Goal: Transaction & Acquisition: Purchase product/service

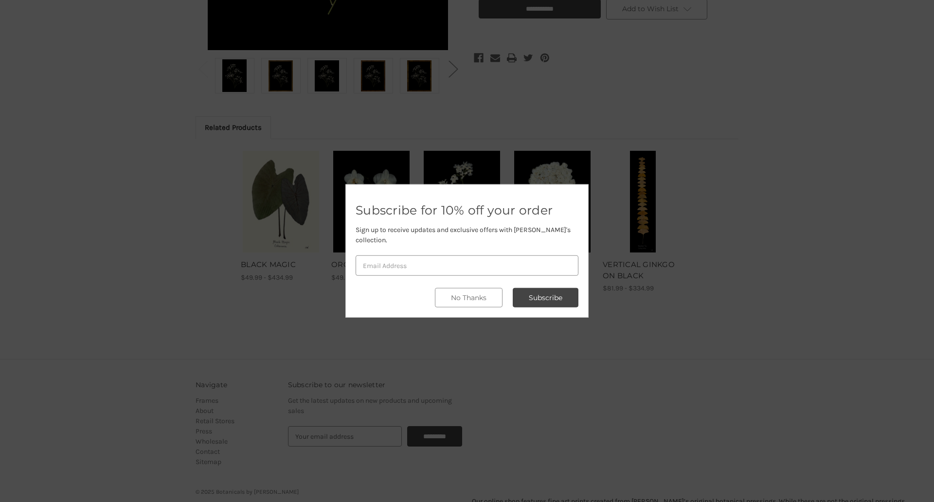
scroll to position [409, 0]
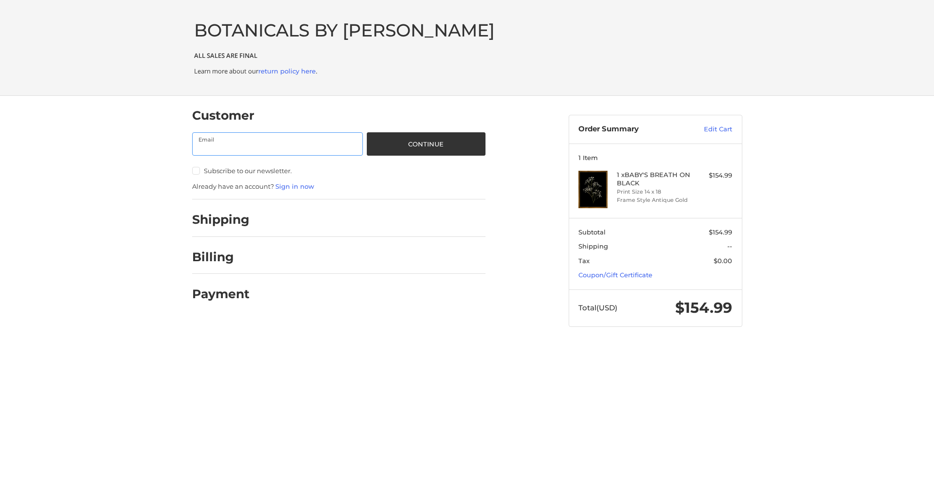
click at [277, 144] on input "Email" at bounding box center [277, 143] width 171 height 23
type input "[EMAIL_ADDRESS][DOMAIN_NAME]"
click at [426, 144] on button "Continue" at bounding box center [426, 143] width 118 height 23
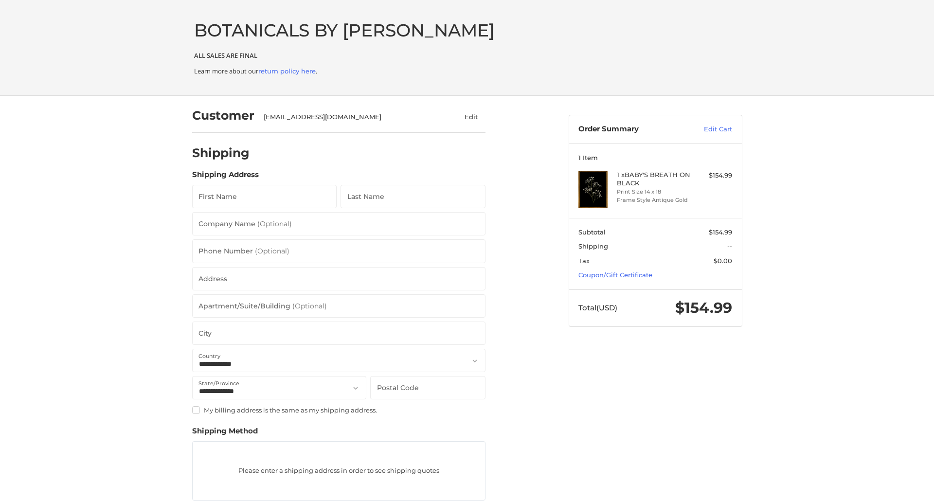
select select "**"
click at [264, 197] on input "First Name" at bounding box center [264, 196] width 145 height 23
type input "reflectiz"
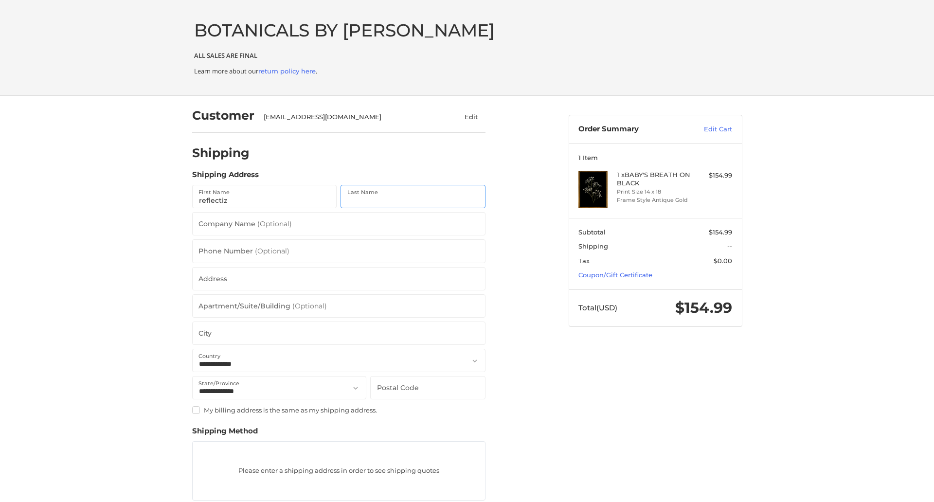
click at [413, 197] on input "Last Name" at bounding box center [413, 196] width 145 height 23
type input "bigcommerce"
click at [428, 387] on input "Postal Code" at bounding box center [427, 387] width 115 height 23
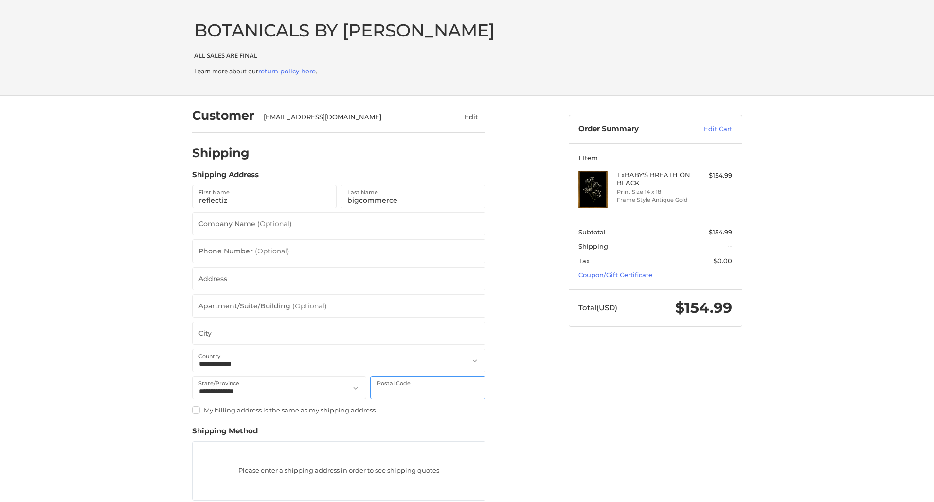
click at [428, 387] on input "Postal Code" at bounding box center [427, 387] width 115 height 23
click at [428, 387] on input "78701" at bounding box center [427, 387] width 115 height 23
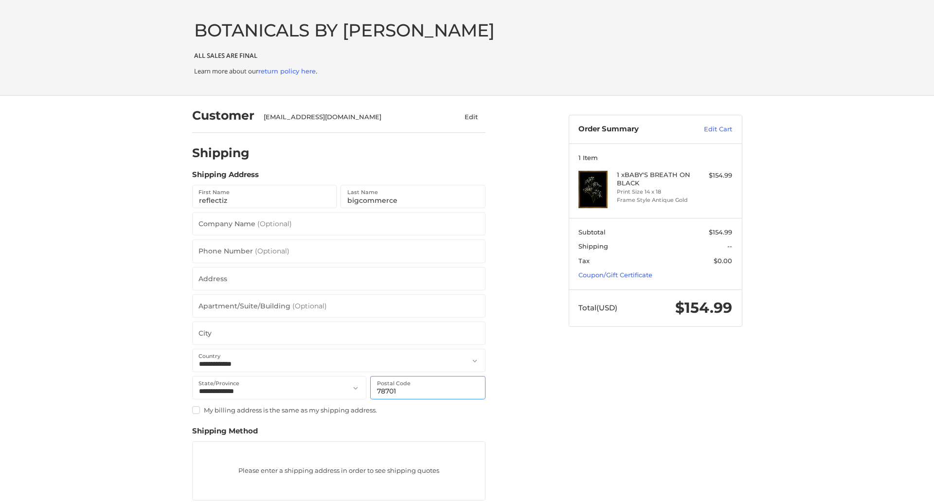
type input "78701"
click at [339, 278] on input "Address" at bounding box center [338, 278] width 293 height 23
type input "[STREET_ADDRESS]"
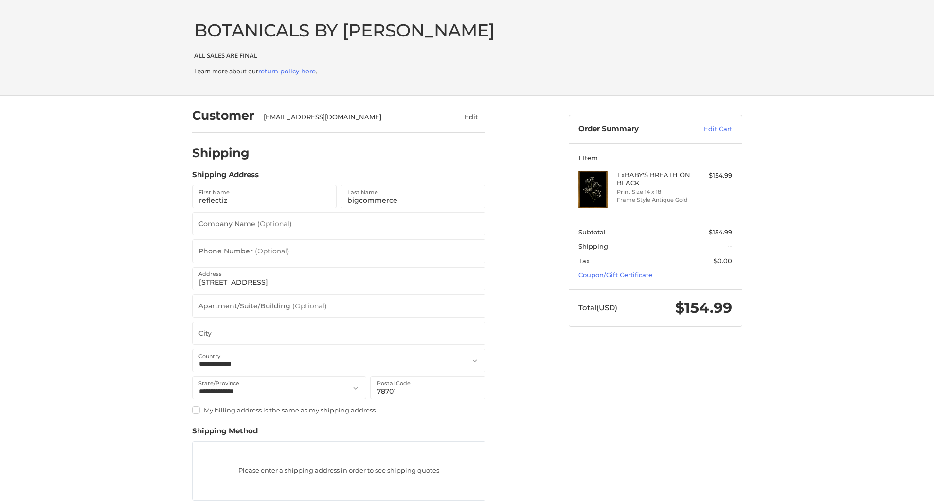
click at [225, 177] on legend "Shipping Address" at bounding box center [225, 177] width 67 height 16
click at [428, 387] on input "78701" at bounding box center [427, 387] width 115 height 23
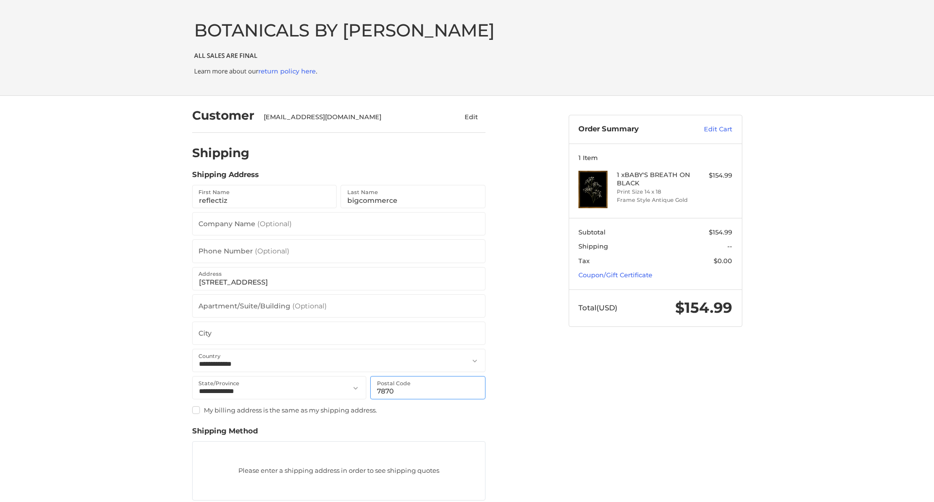
type input "78701"
select select "**"
click at [339, 306] on input "Apartment/Suite/Building (Optional)" at bounding box center [338, 305] width 293 height 23
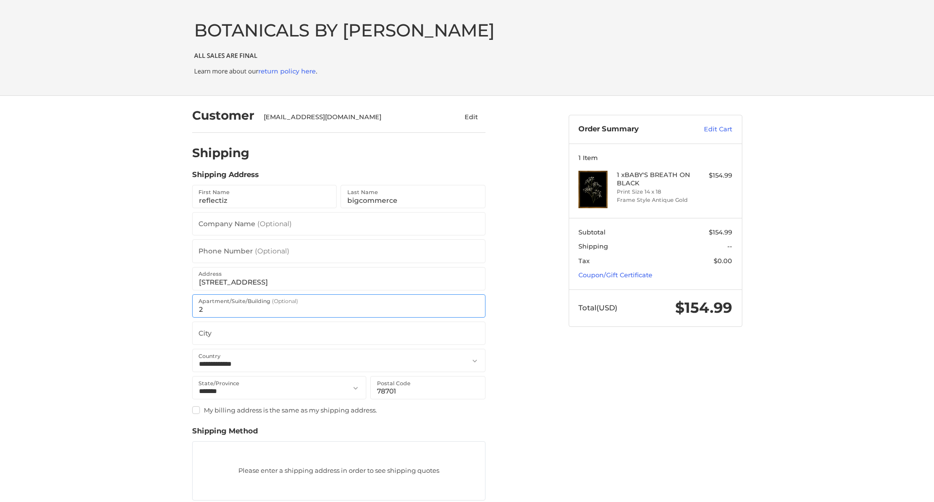
type input "2"
click at [339, 333] on input "City" at bounding box center [338, 333] width 293 height 23
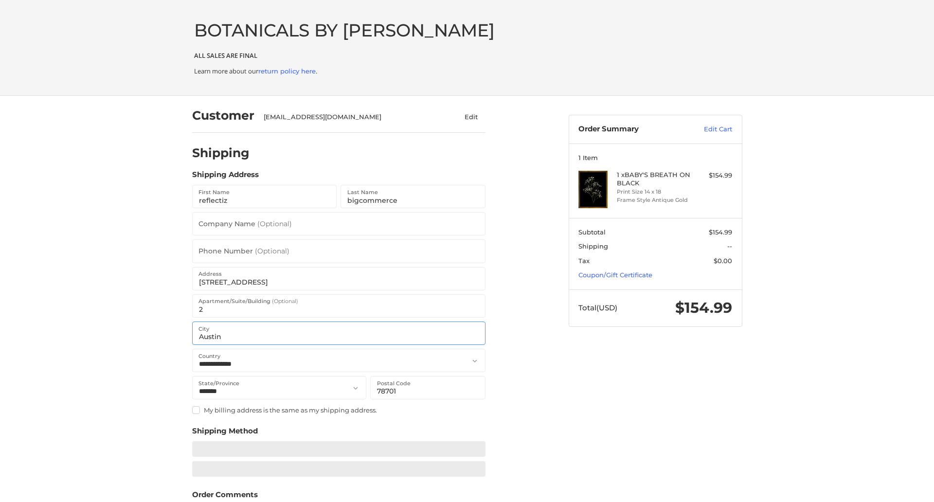
click at [339, 333] on input "Austin" at bounding box center [338, 333] width 293 height 23
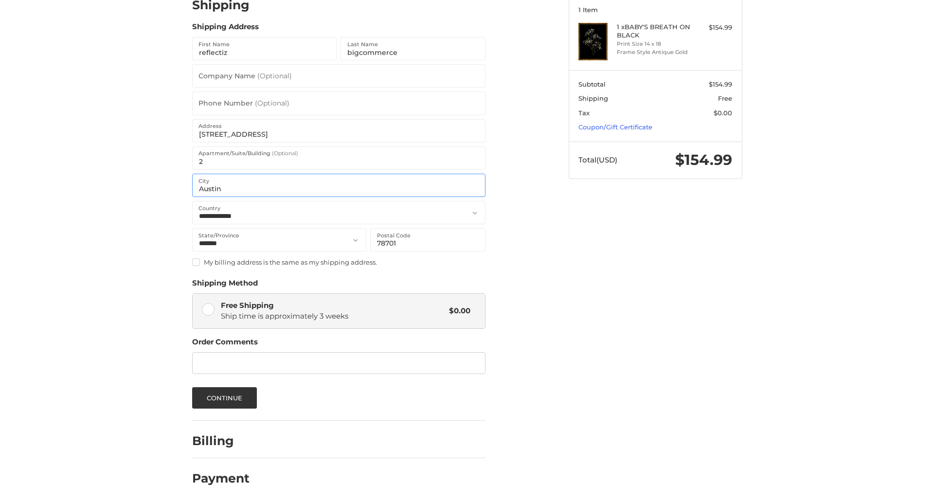
scroll to position [150, 0]
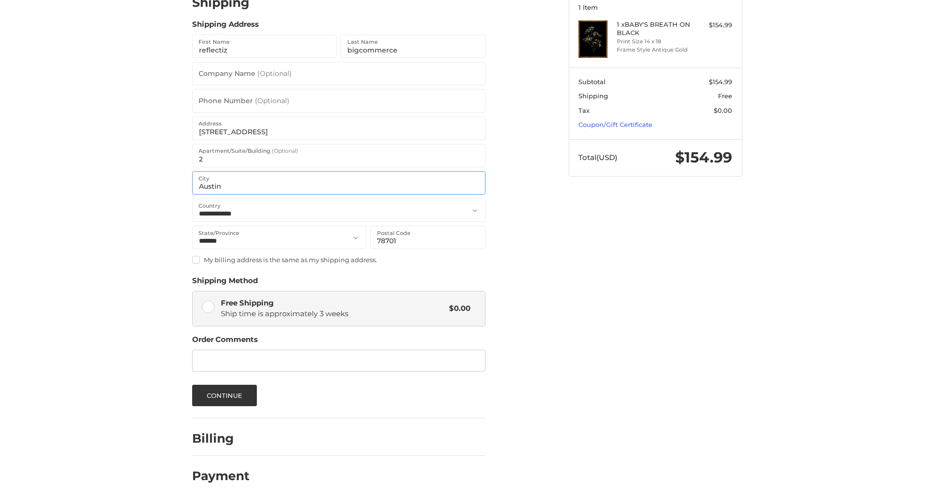
type input "Austin"
click at [339, 101] on input "Phone Number (Optional)" at bounding box center [338, 100] width 293 height 23
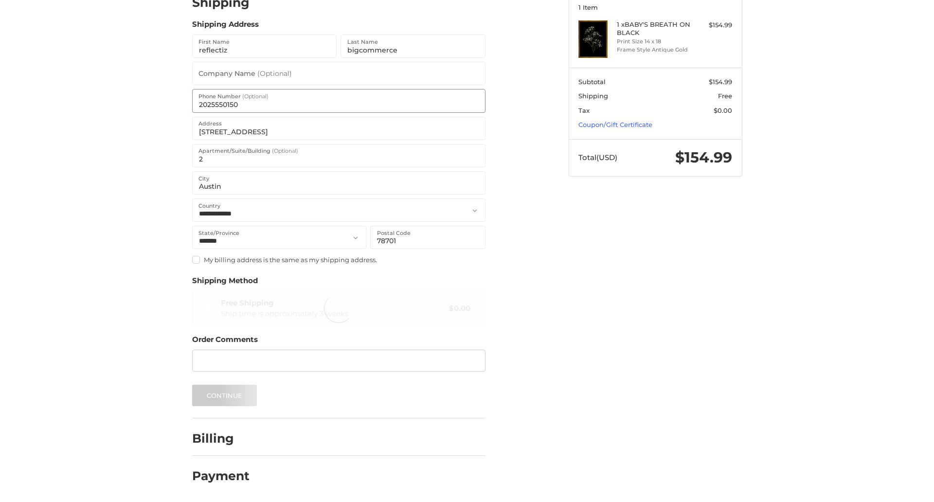
type input "2025550150"
click at [339, 73] on input "Company Name (Optional)" at bounding box center [338, 73] width 293 height 23
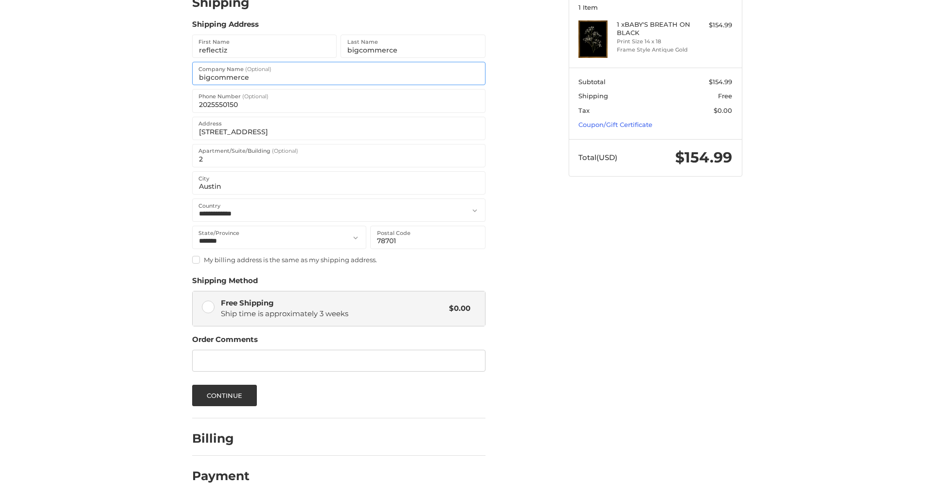
type input "bigcommerce"
click at [339, 309] on span "Ship time is approximately 3 weeks" at bounding box center [284, 313] width 127 height 9
click at [224, 396] on button "Continue" at bounding box center [224, 395] width 65 height 21
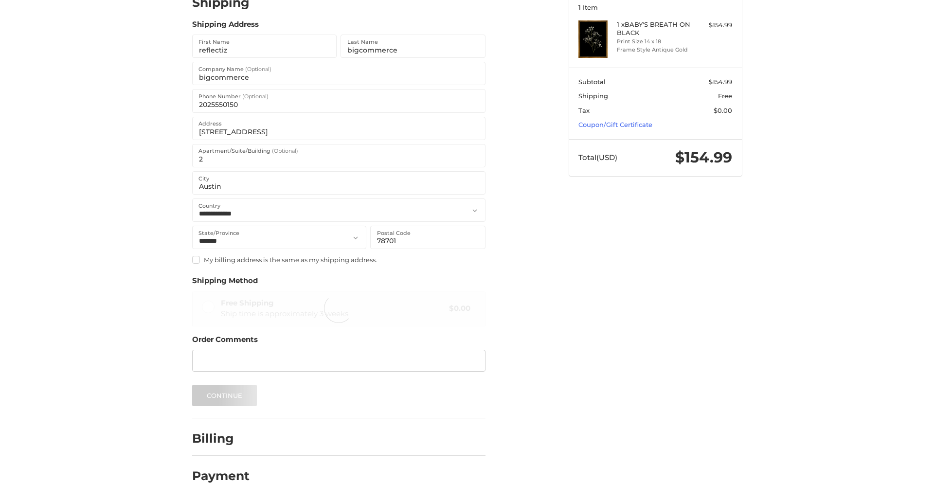
scroll to position [0, 0]
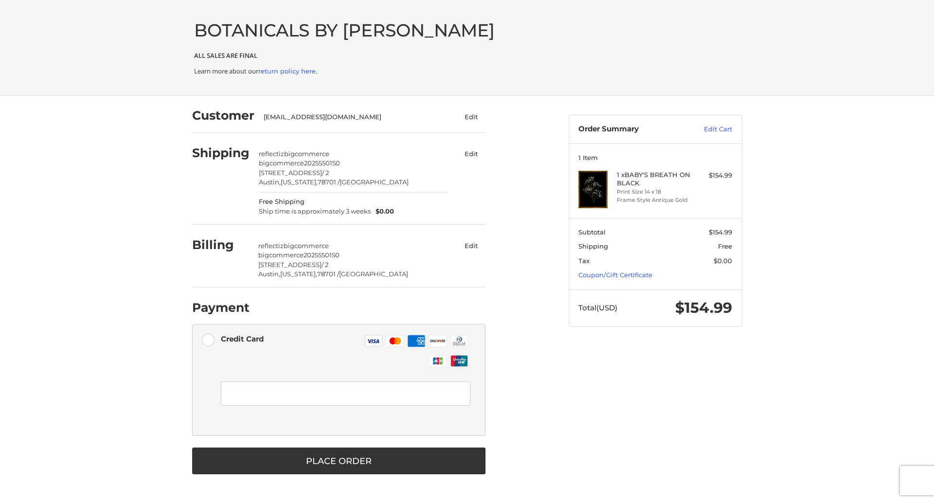
click at [339, 380] on div at bounding box center [346, 406] width 250 height 58
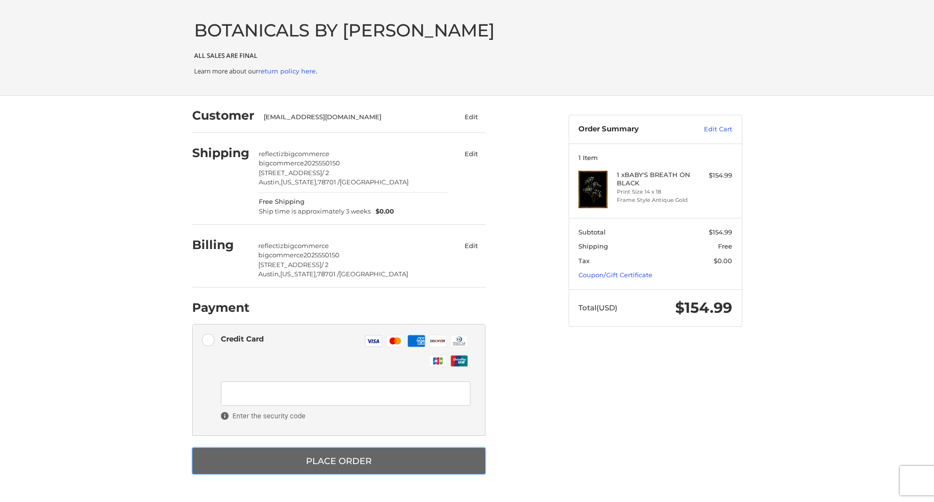
click at [339, 461] on button "Place Order" at bounding box center [338, 461] width 293 height 27
